Goal: Task Accomplishment & Management: Complete application form

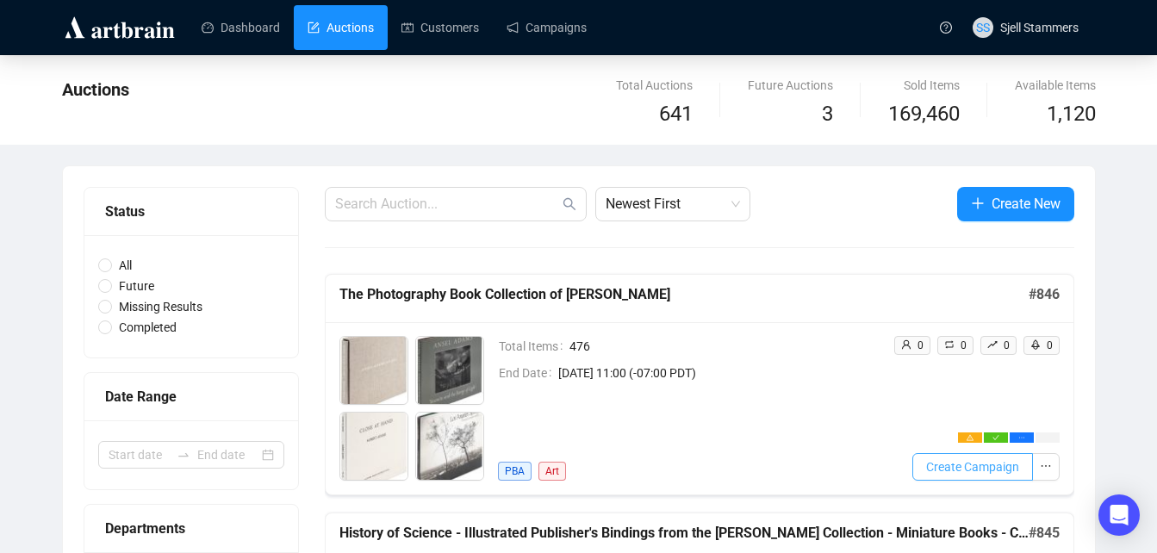
click at [964, 468] on span "Create Campaign" at bounding box center [972, 466] width 93 height 19
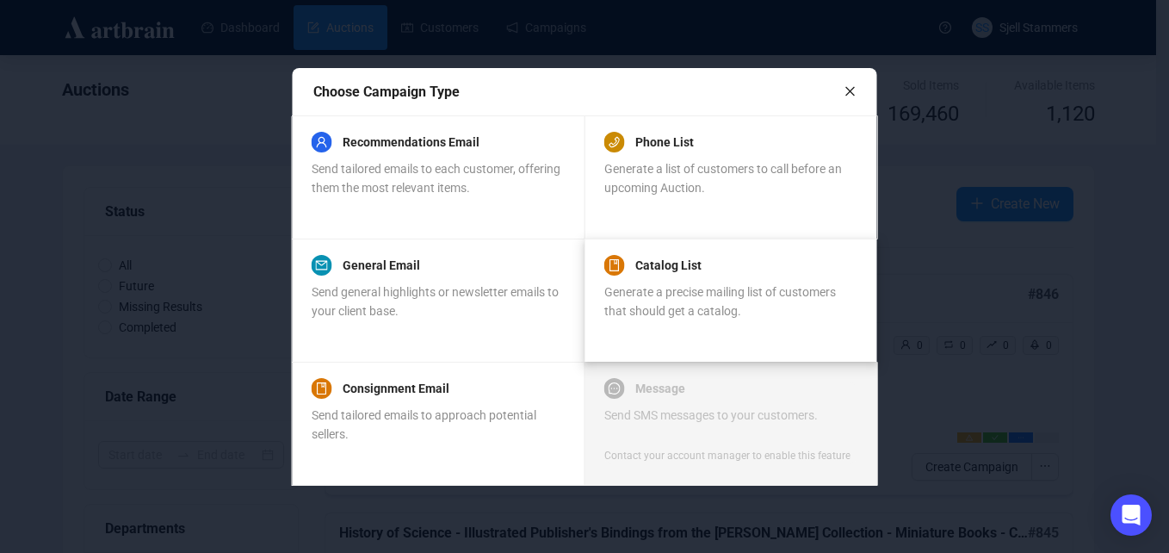
click at [664, 288] on span "Generate a precise mailing list of customers that should get a catalog." at bounding box center [721, 301] width 232 height 33
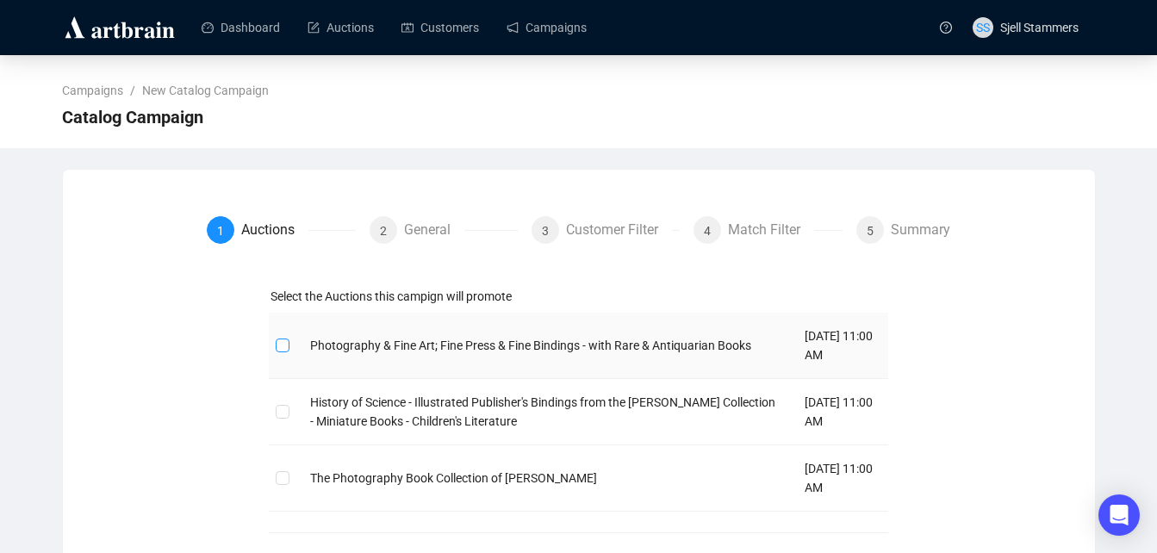
click at [284, 347] on input "checkbox" at bounding box center [282, 344] width 12 height 12
checkbox input "true"
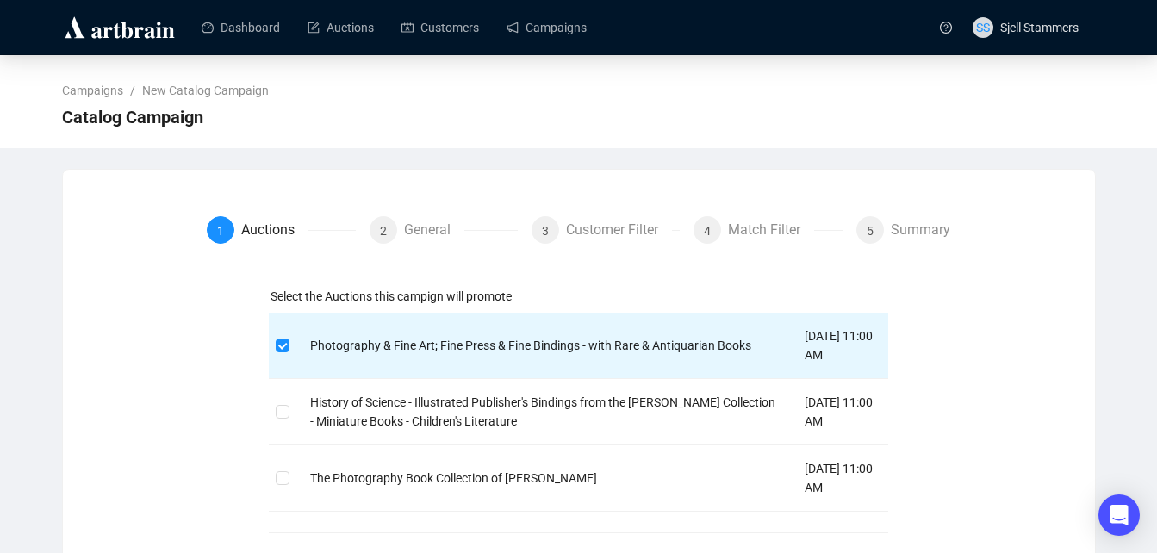
scroll to position [76, 0]
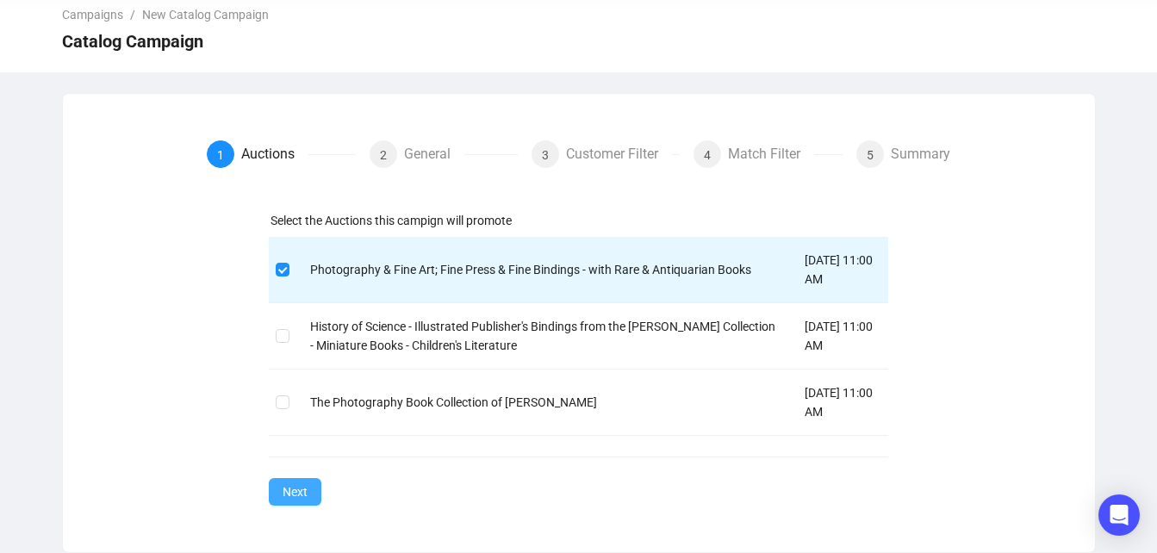
click at [309, 479] on button "Next" at bounding box center [295, 492] width 53 height 28
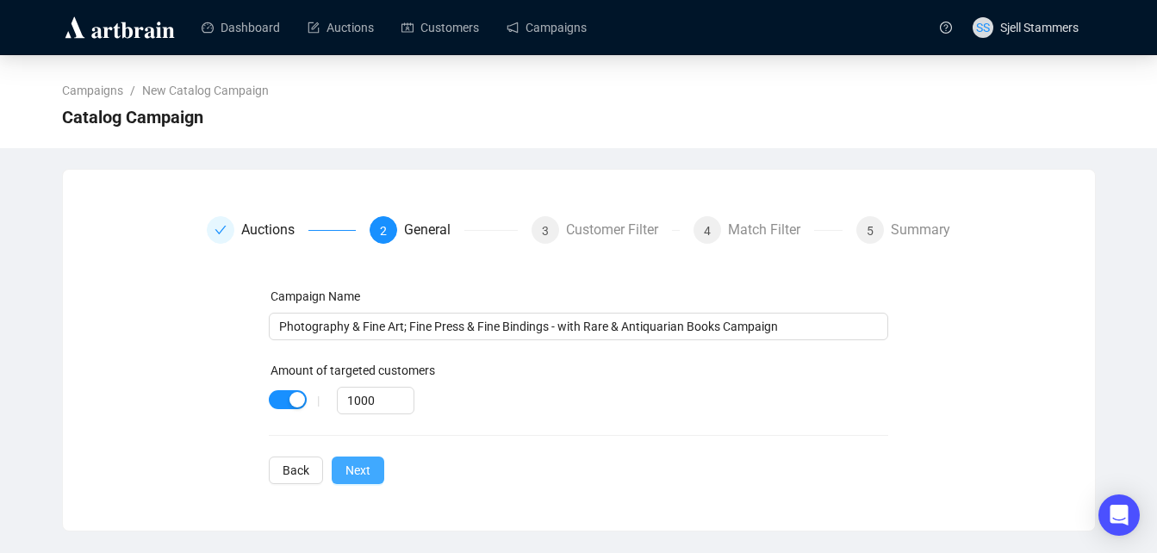
scroll to position [0, 0]
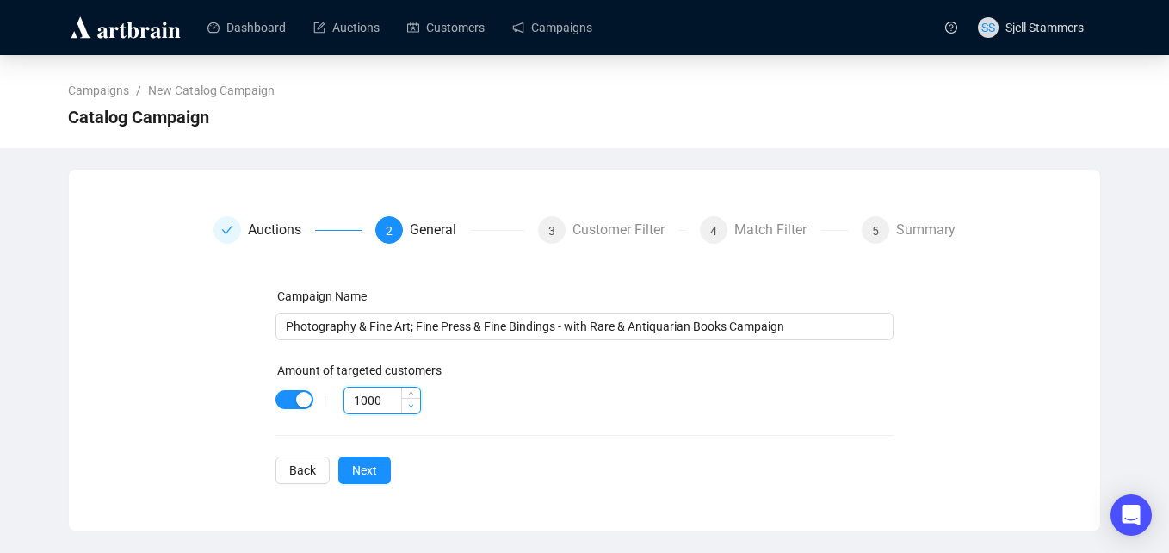
type input "999"
click at [408, 404] on icon "down" at bounding box center [411, 406] width 6 height 6
drag, startPoint x: 380, startPoint y: 401, endPoint x: 185, endPoint y: 415, distance: 195.1
click at [185, 415] on div "Auctions 2 General 3 Customer Filter 4 Match Filter 5 Summary Campaign Name Pho…" at bounding box center [585, 350] width 990 height 268
type input "80"
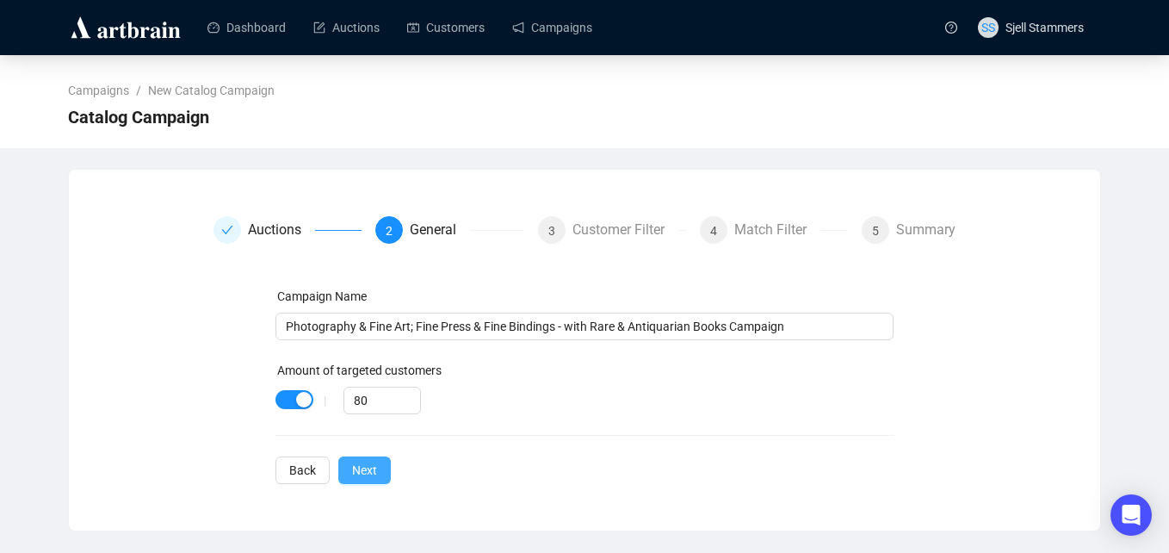
click at [366, 476] on span "Next" at bounding box center [364, 470] width 25 height 19
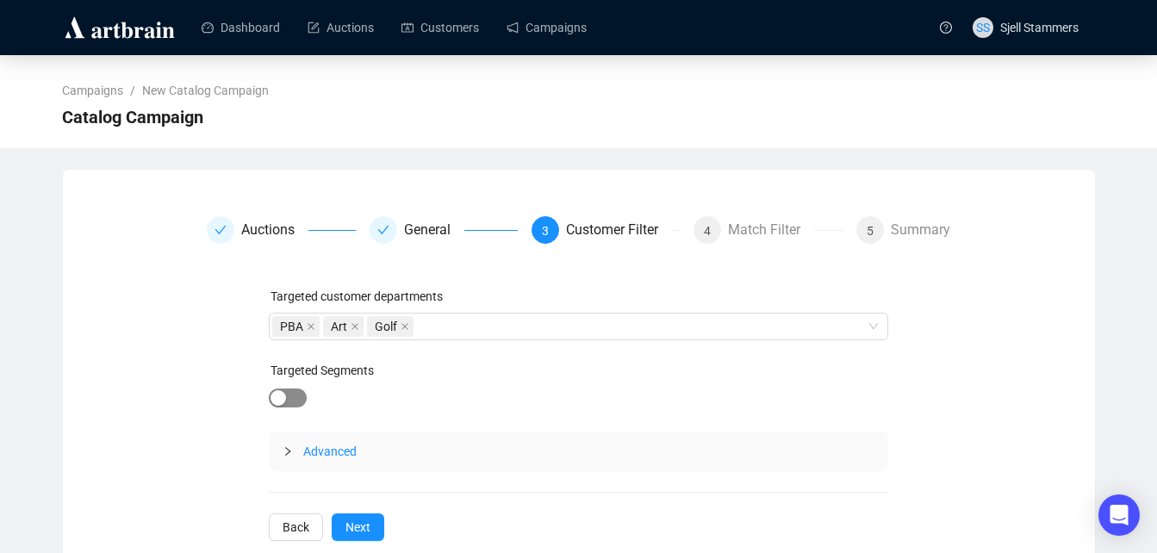
click at [281, 402] on div "button" at bounding box center [278, 398] width 16 height 16
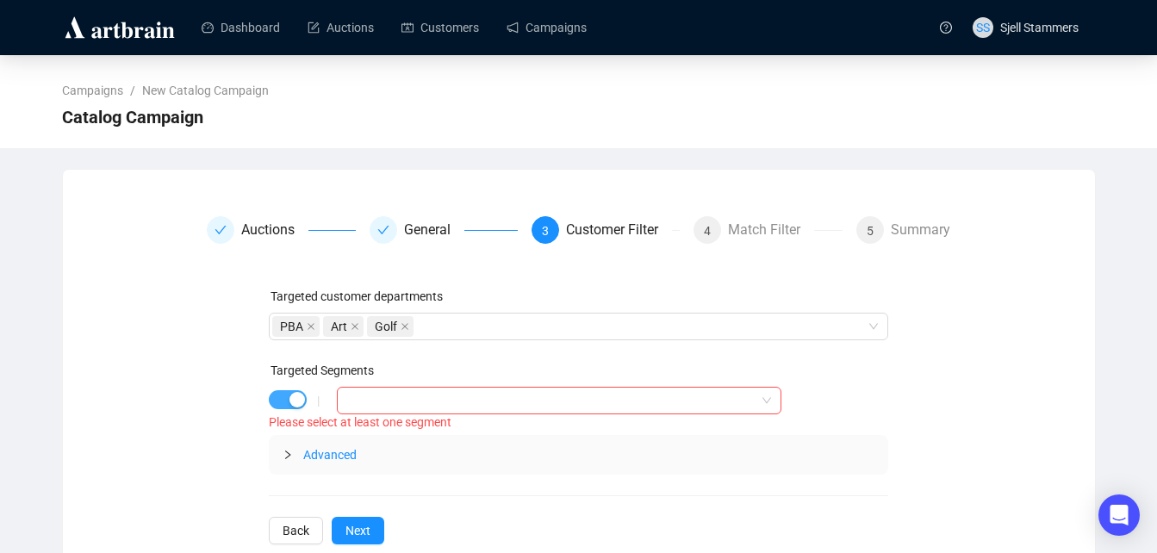
click at [297, 402] on div "button" at bounding box center [297, 400] width 16 height 16
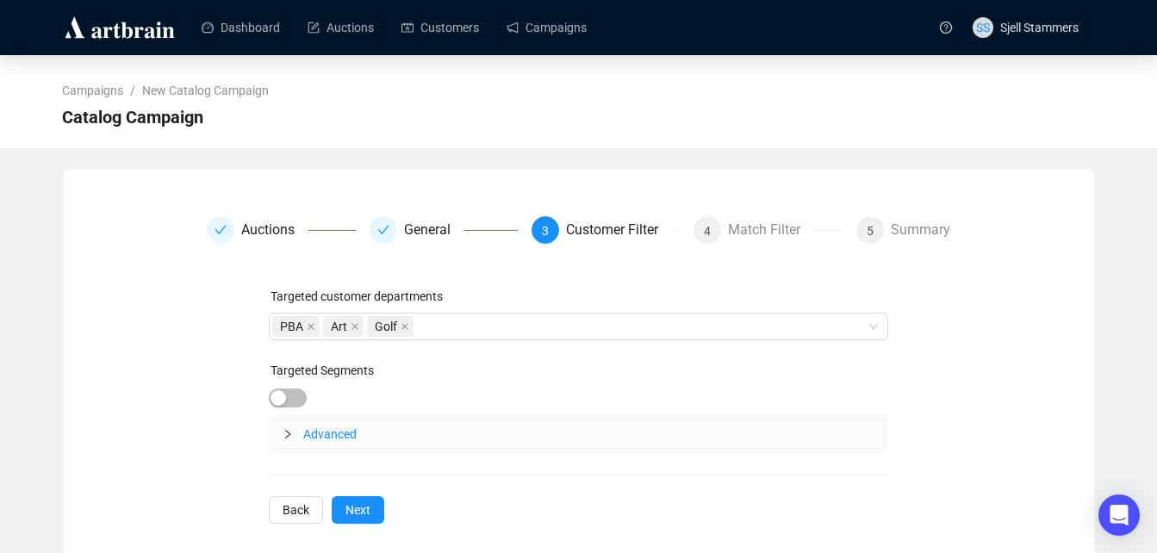
click at [326, 427] on span "Advanced" at bounding box center [329, 434] width 53 height 14
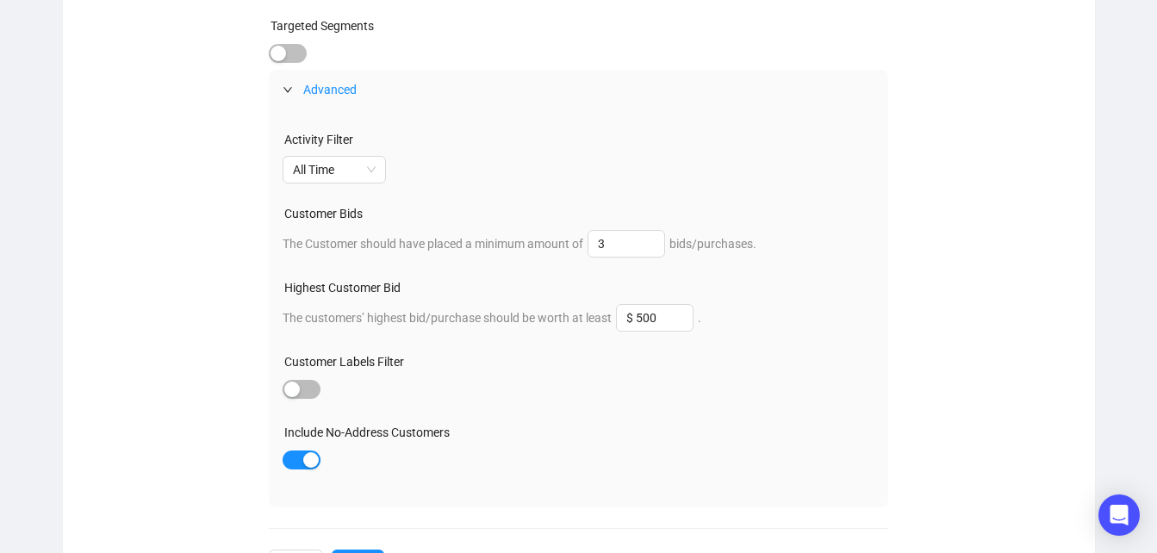
scroll to position [416, 0]
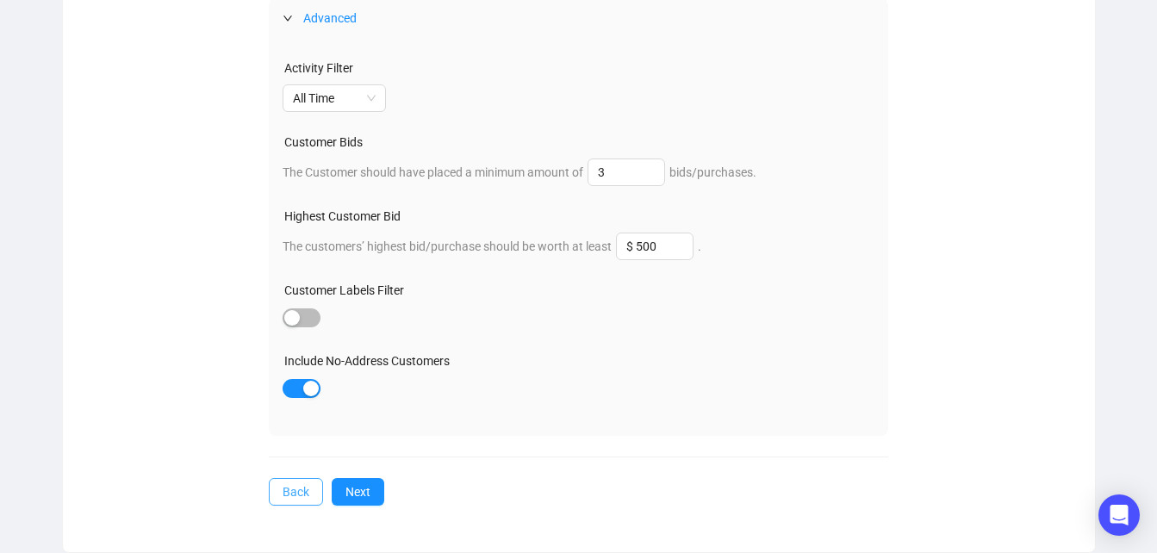
click at [296, 493] on span "Back" at bounding box center [295, 491] width 27 height 19
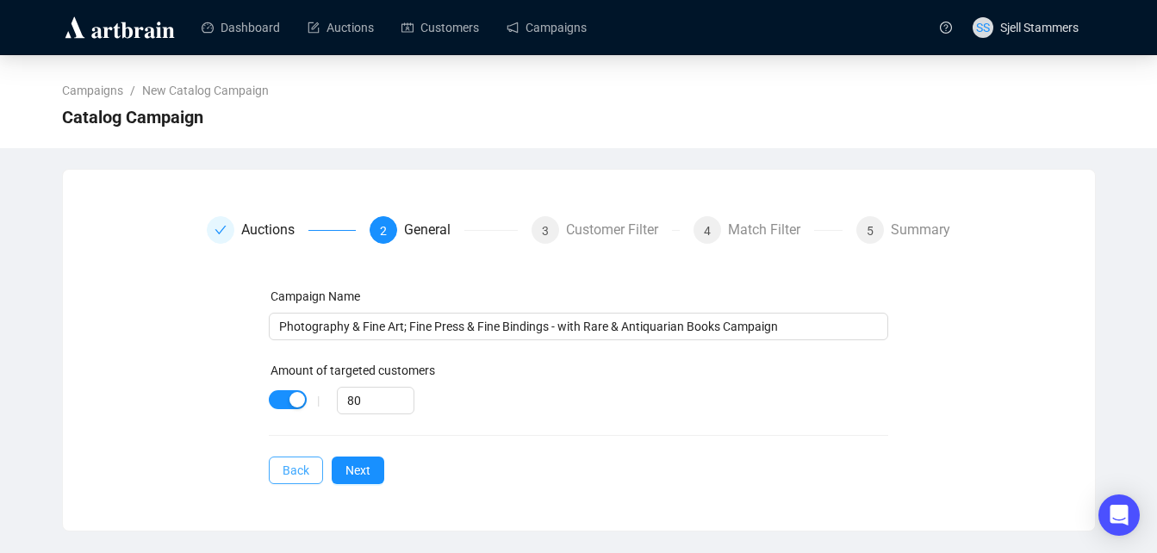
scroll to position [0, 0]
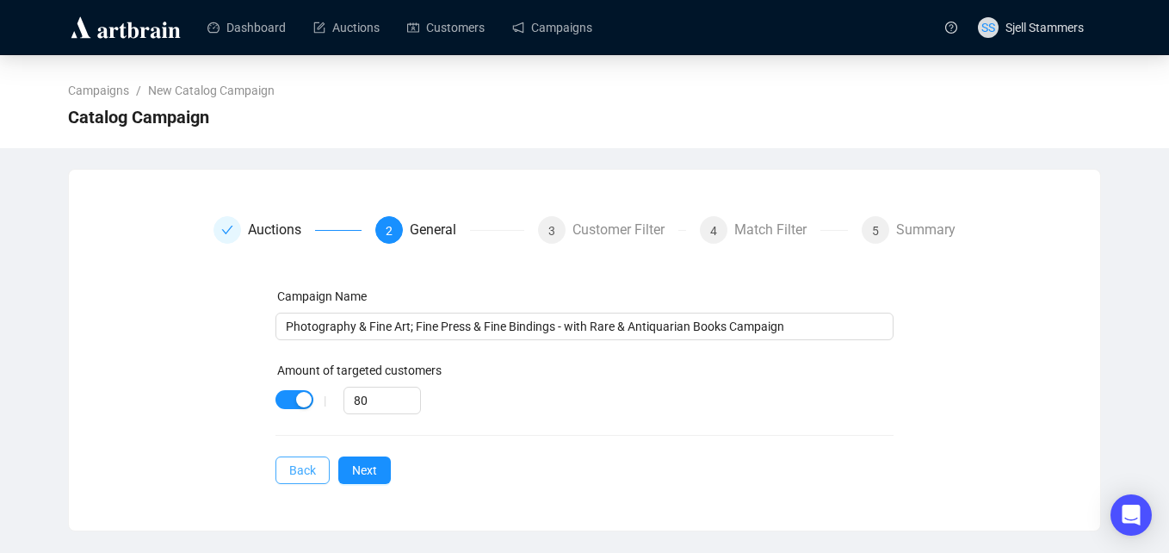
click at [300, 473] on span "Back" at bounding box center [302, 470] width 27 height 19
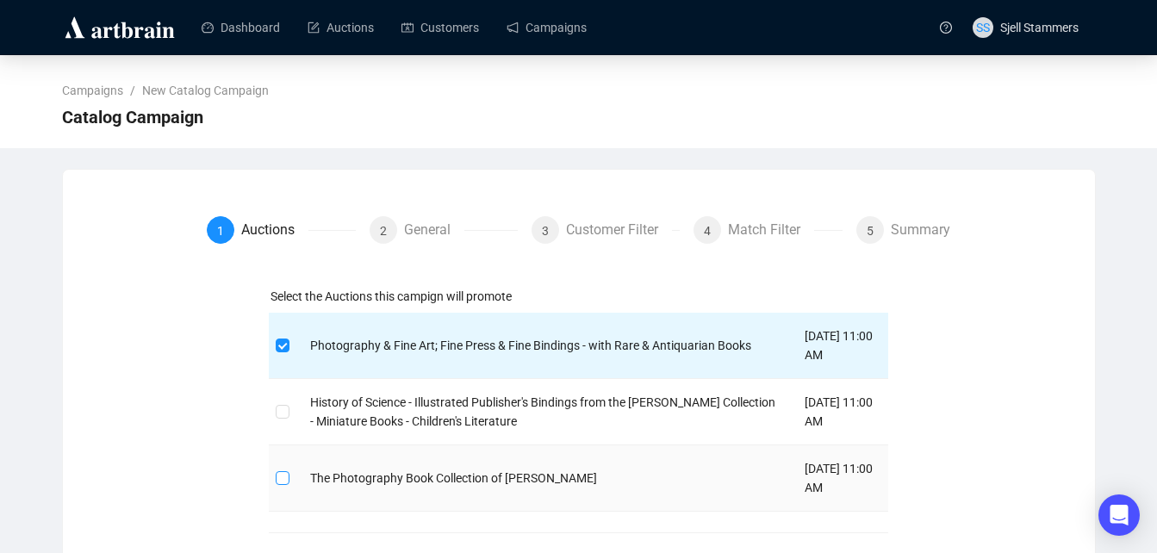
click at [282, 478] on input "checkbox" at bounding box center [282, 477] width 12 height 12
checkbox input "true"
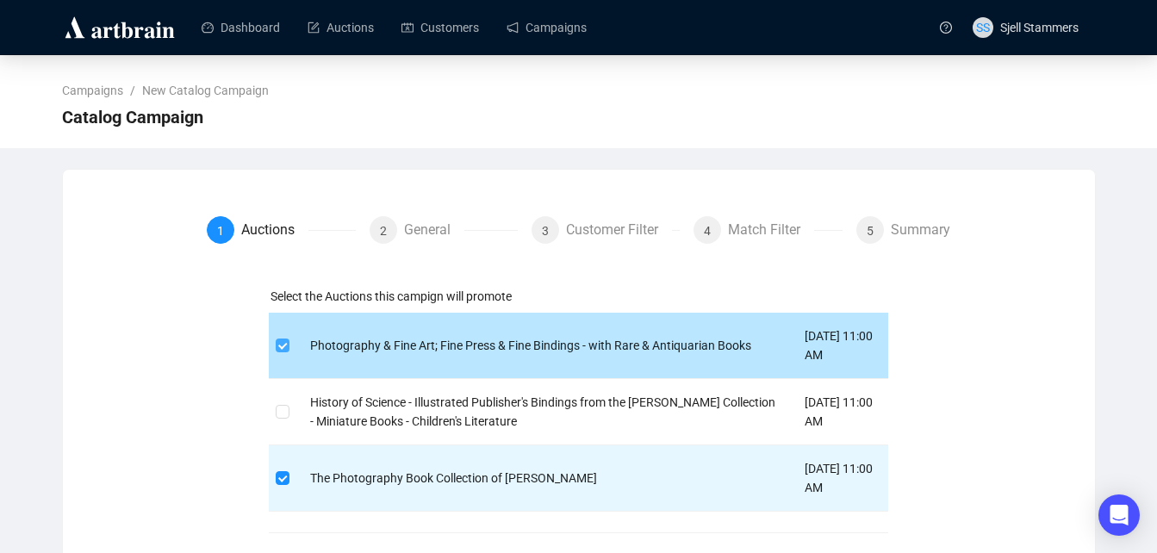
click at [281, 352] on label at bounding box center [283, 345] width 14 height 19
click at [281, 350] on input "checkbox" at bounding box center [282, 344] width 12 height 12
checkbox input "false"
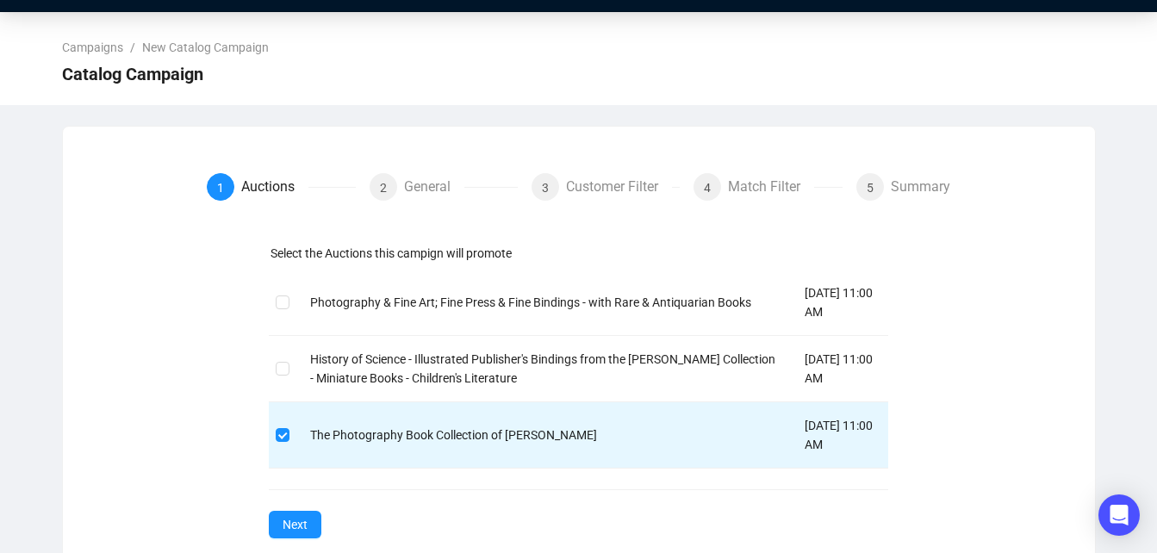
scroll to position [76, 0]
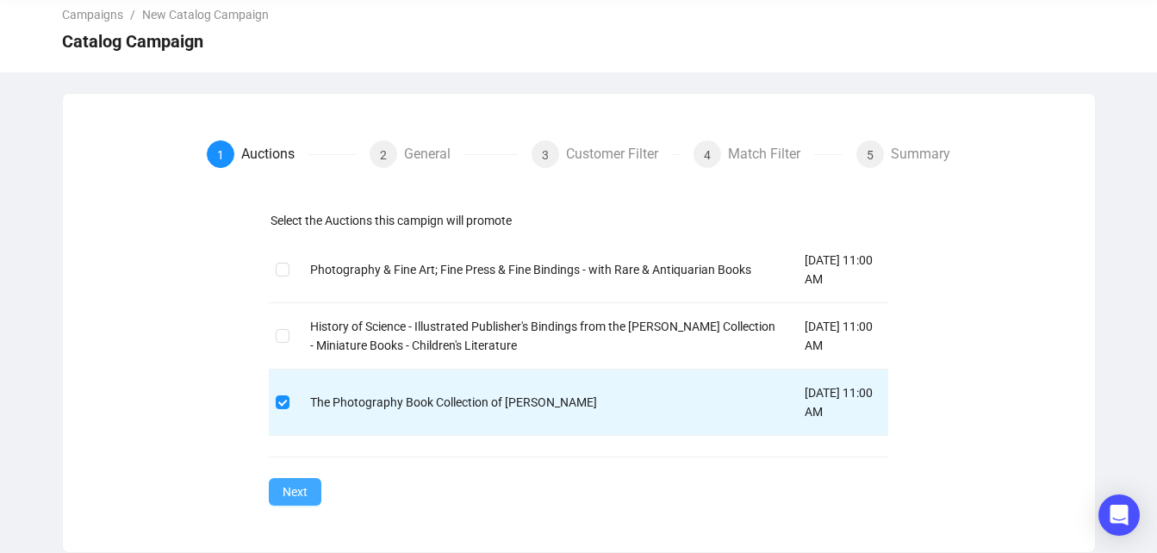
click at [285, 491] on span "Next" at bounding box center [294, 491] width 25 height 19
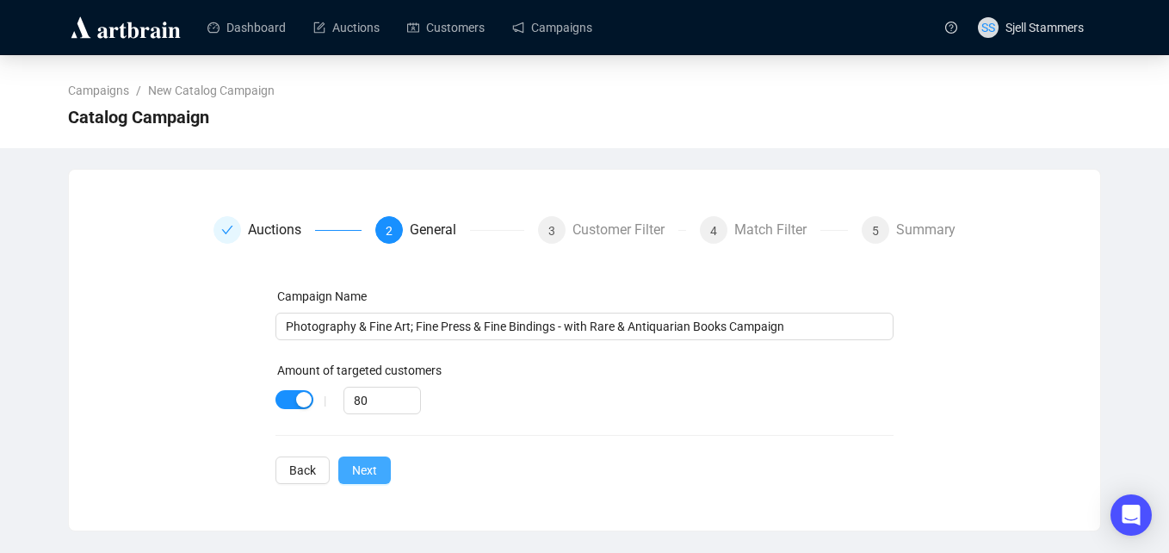
click at [363, 470] on span "Next" at bounding box center [364, 470] width 25 height 19
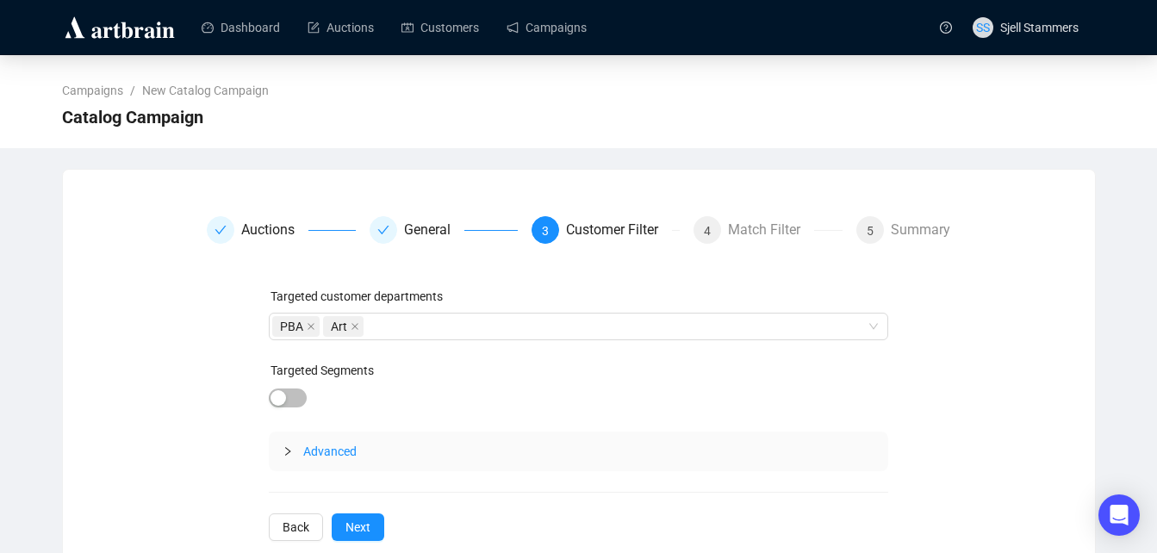
click at [349, 461] on div "Advanced" at bounding box center [578, 451] width 619 height 40
click at [624, 327] on div "PBA Art" at bounding box center [569, 326] width 594 height 24
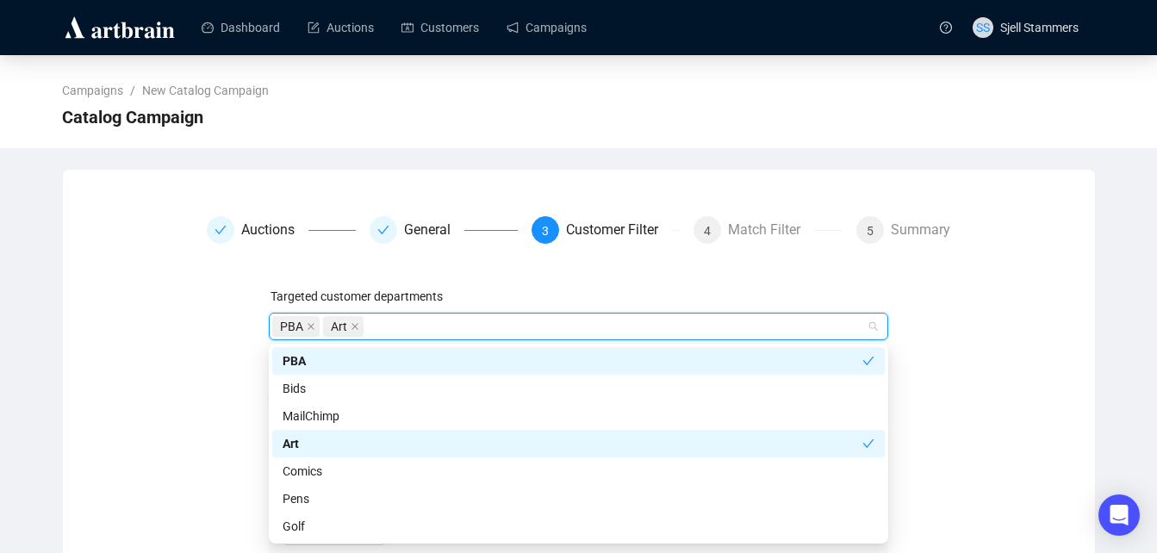
click at [1131, 219] on div "Campaigns / New Catalog Campaign Catalog Campaign Auctions General 3 Customer F…" at bounding box center [578, 520] width 1157 height 931
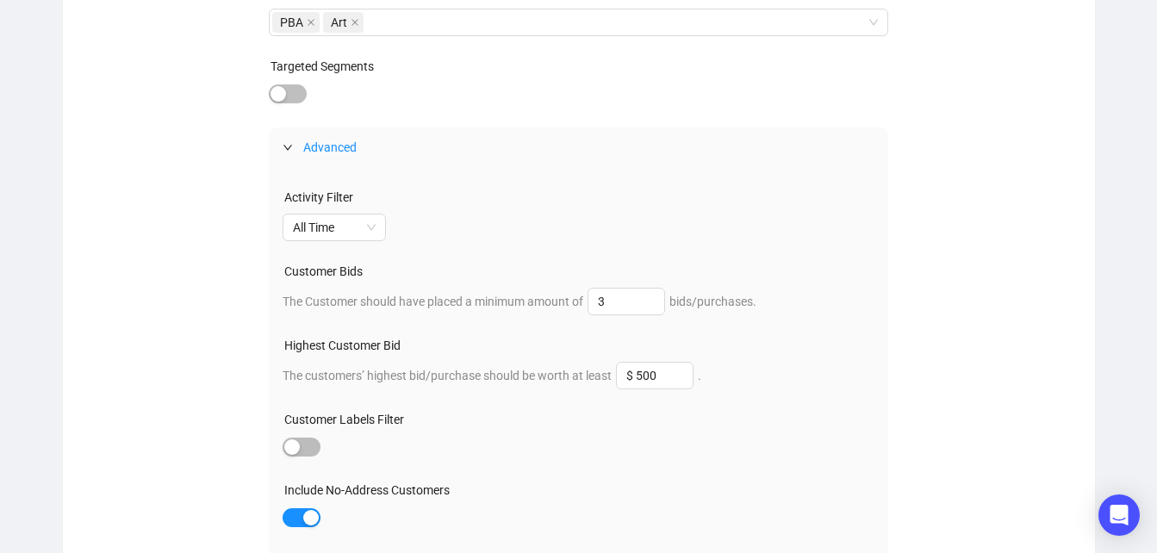
scroll to position [433, 0]
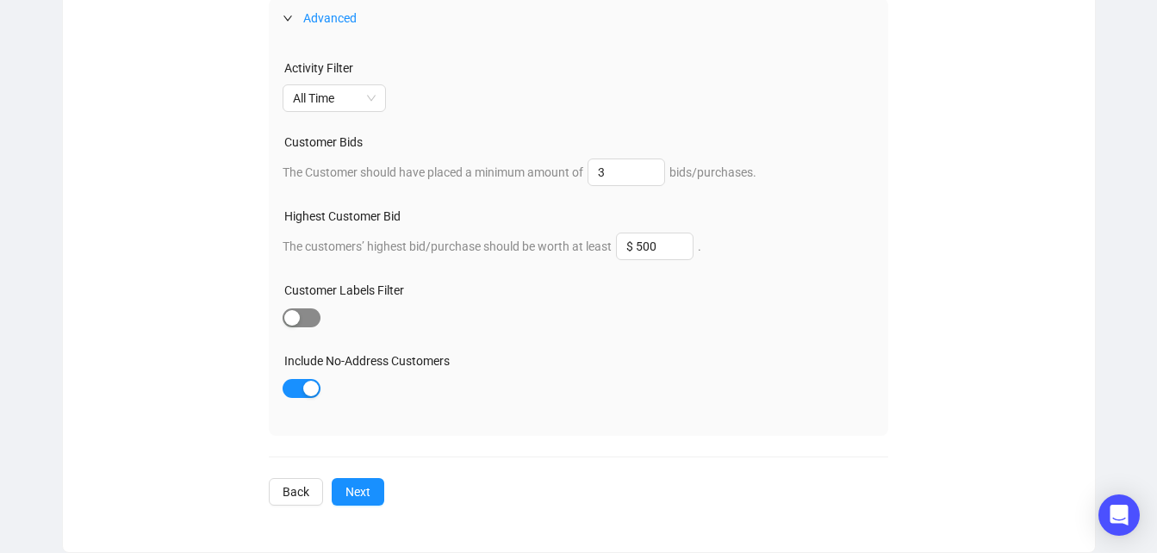
click at [295, 319] on div "button" at bounding box center [292, 318] width 16 height 16
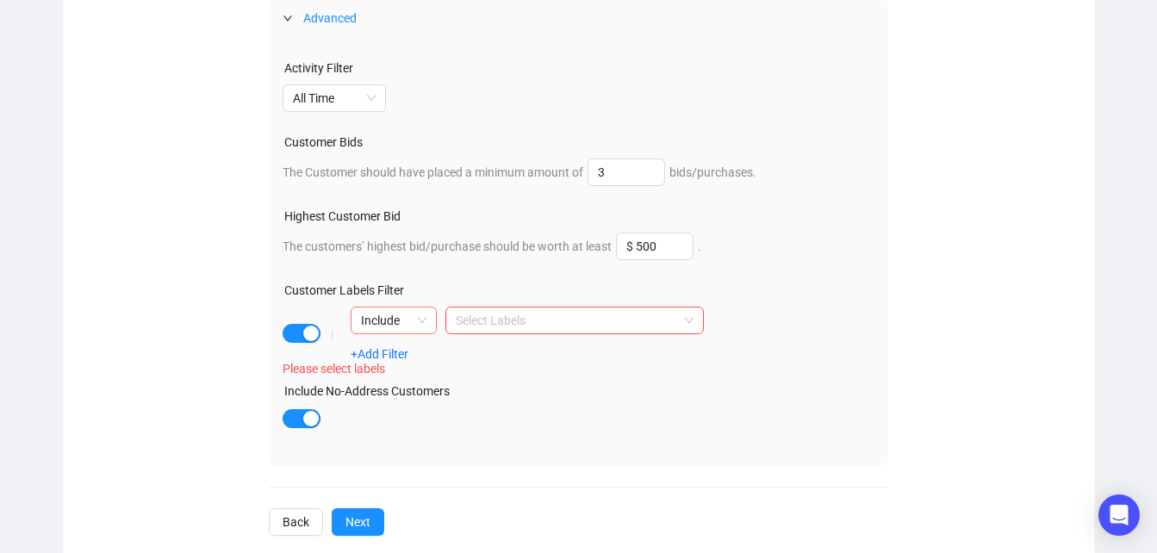
click at [419, 319] on span "Include" at bounding box center [393, 320] width 65 height 26
click at [392, 383] on div "Exclude" at bounding box center [393, 383] width 59 height 19
click at [519, 326] on div at bounding box center [565, 320] width 233 height 24
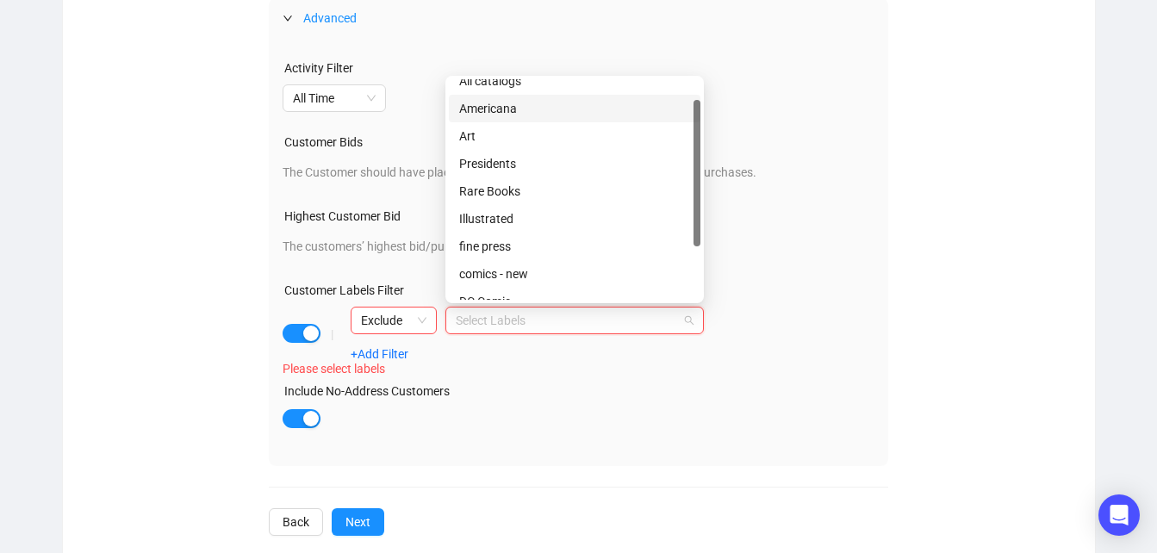
scroll to position [110, 0]
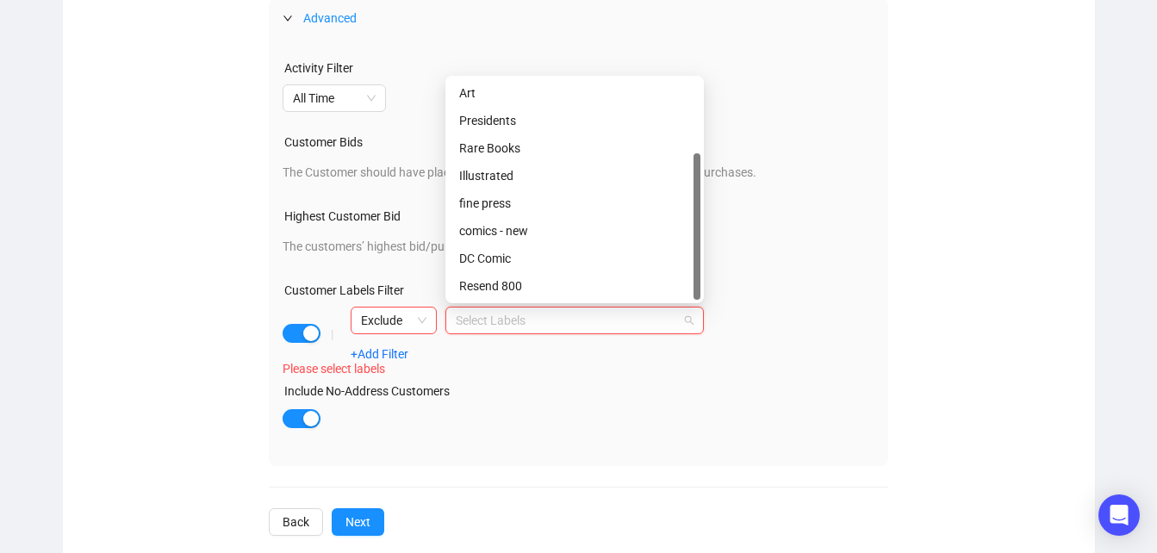
drag, startPoint x: 696, startPoint y: 186, endPoint x: 710, endPoint y: 284, distance: 99.3
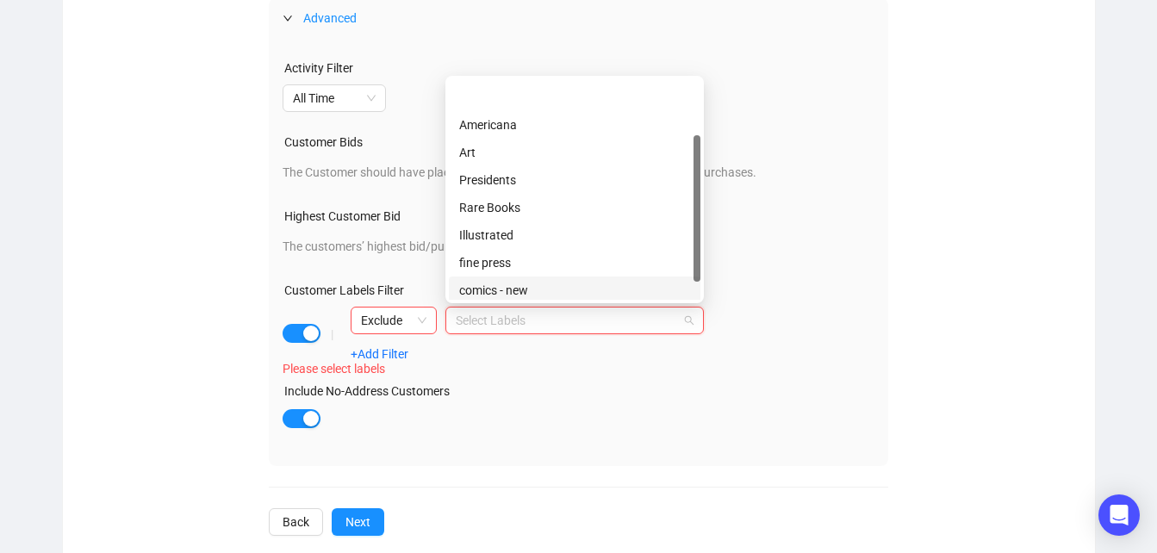
scroll to position [0, 0]
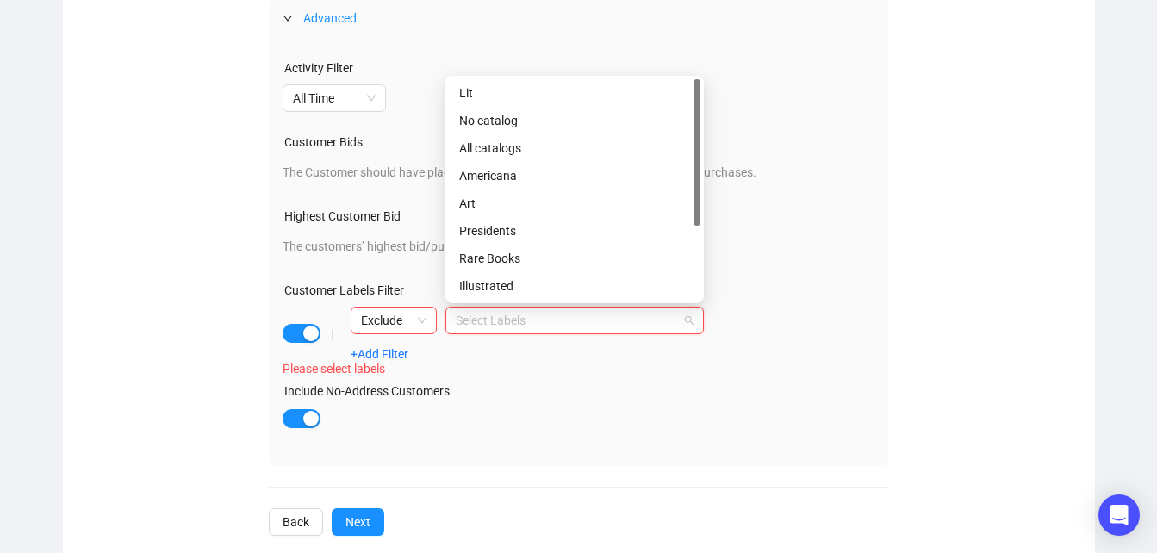
drag, startPoint x: 698, startPoint y: 236, endPoint x: 691, endPoint y: 110, distance: 126.0
click at [691, 110] on div "Lit No catalog All catalogs Americana Art Presidents Rare Books Illustrated fin…" at bounding box center [574, 189] width 251 height 220
click at [574, 121] on div "No catalog" at bounding box center [574, 120] width 231 height 19
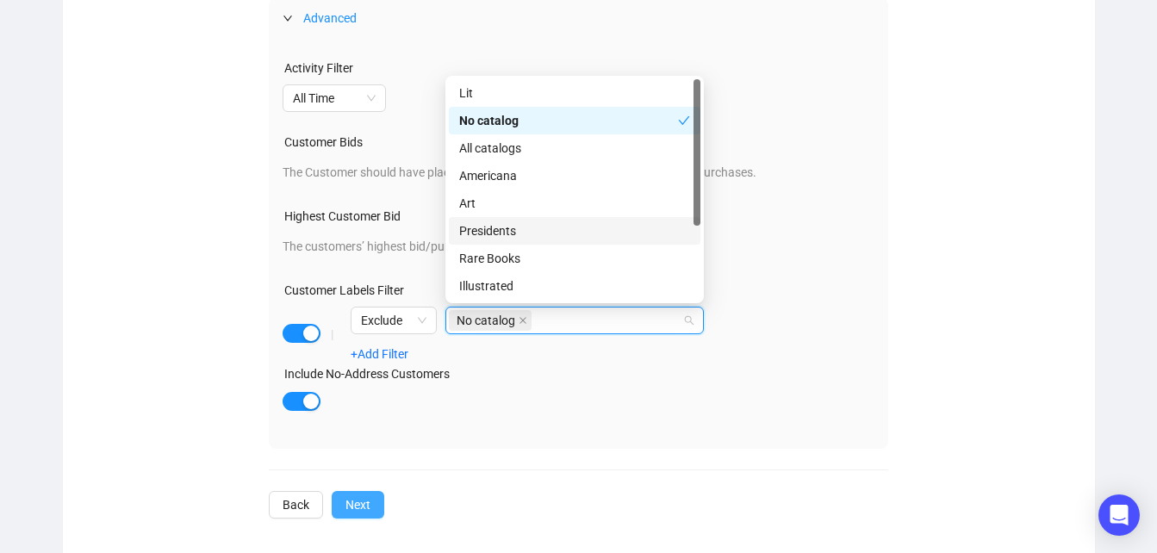
click at [369, 518] on button "Next" at bounding box center [358, 505] width 53 height 28
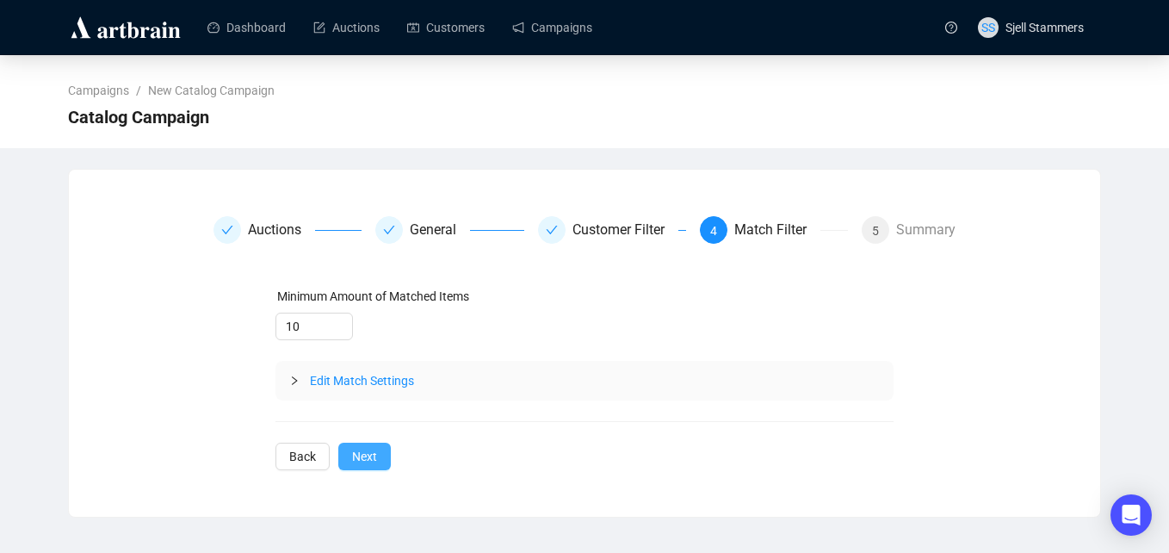
click at [369, 456] on span "Next" at bounding box center [364, 456] width 25 height 19
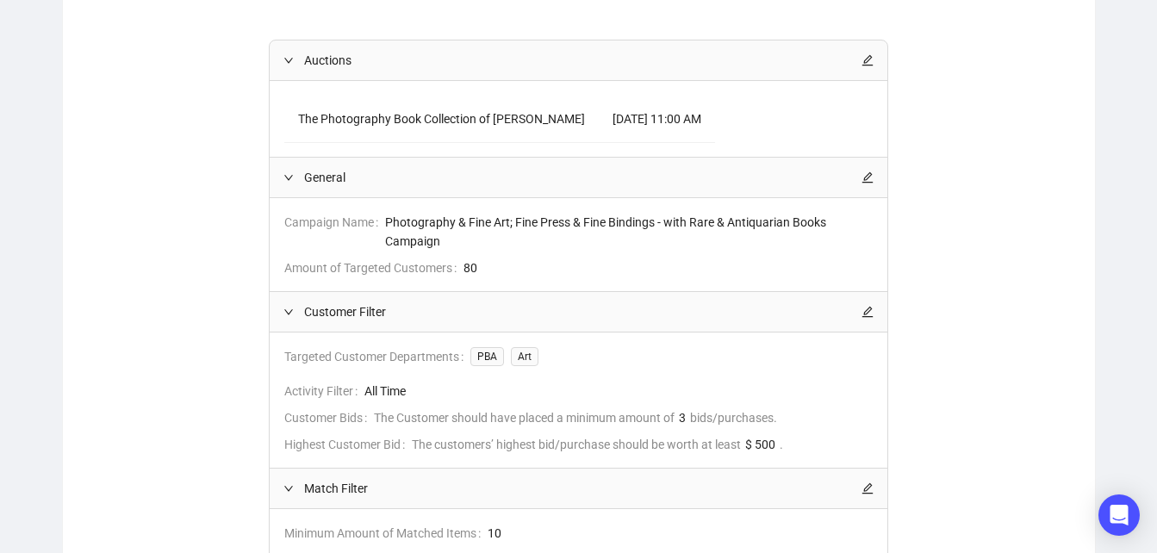
scroll to position [444, 0]
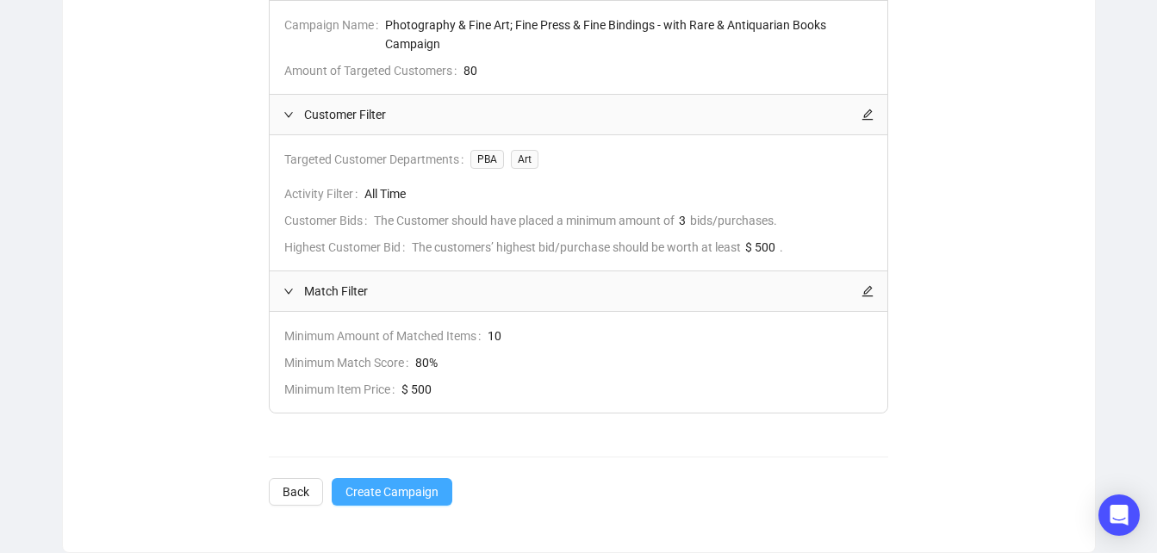
click at [407, 493] on span "Create Campaign" at bounding box center [391, 491] width 93 height 19
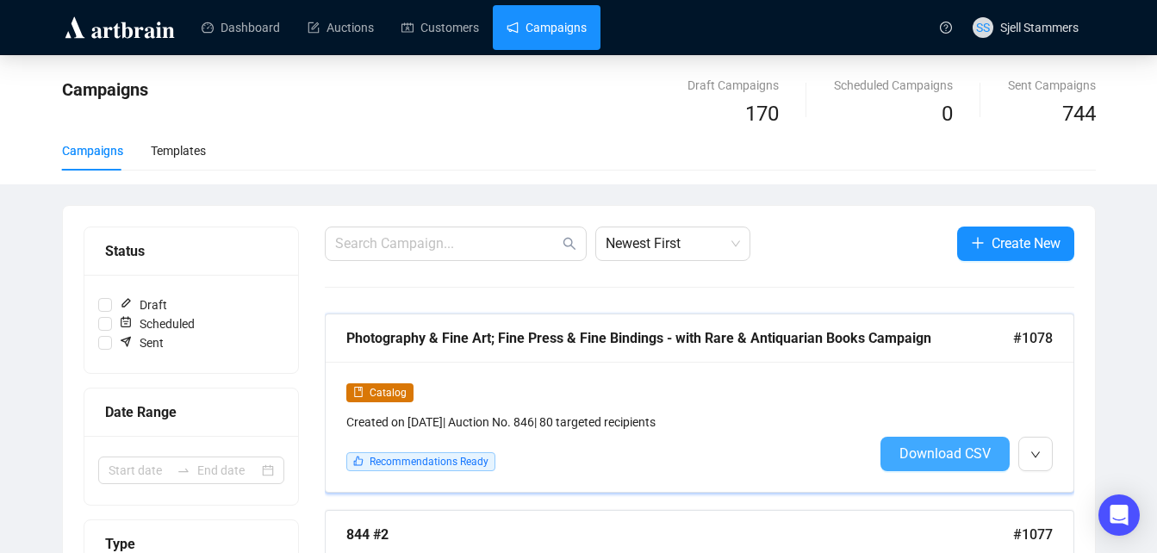
click at [920, 456] on span "Download CSV" at bounding box center [944, 453] width 91 height 16
